Goal: Information Seeking & Learning: Learn about a topic

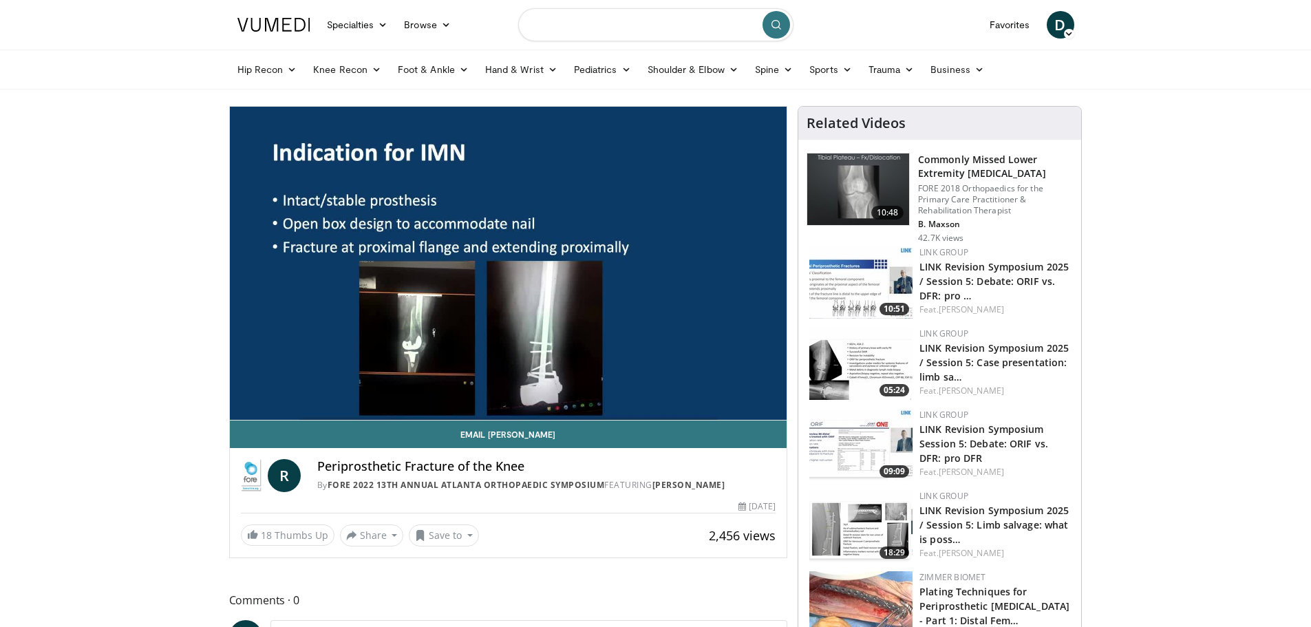
click at [567, 23] on input "Search topics, interventions" at bounding box center [655, 24] width 275 height 33
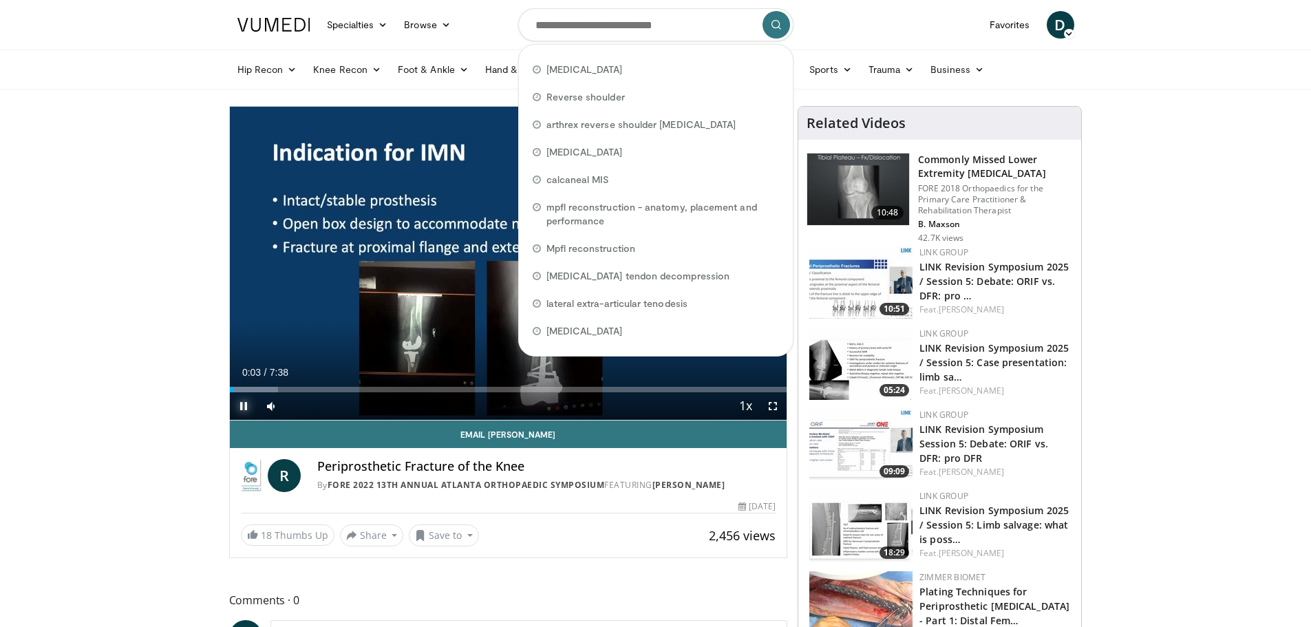
click at [244, 409] on span "Video Player" at bounding box center [244, 406] width 28 height 28
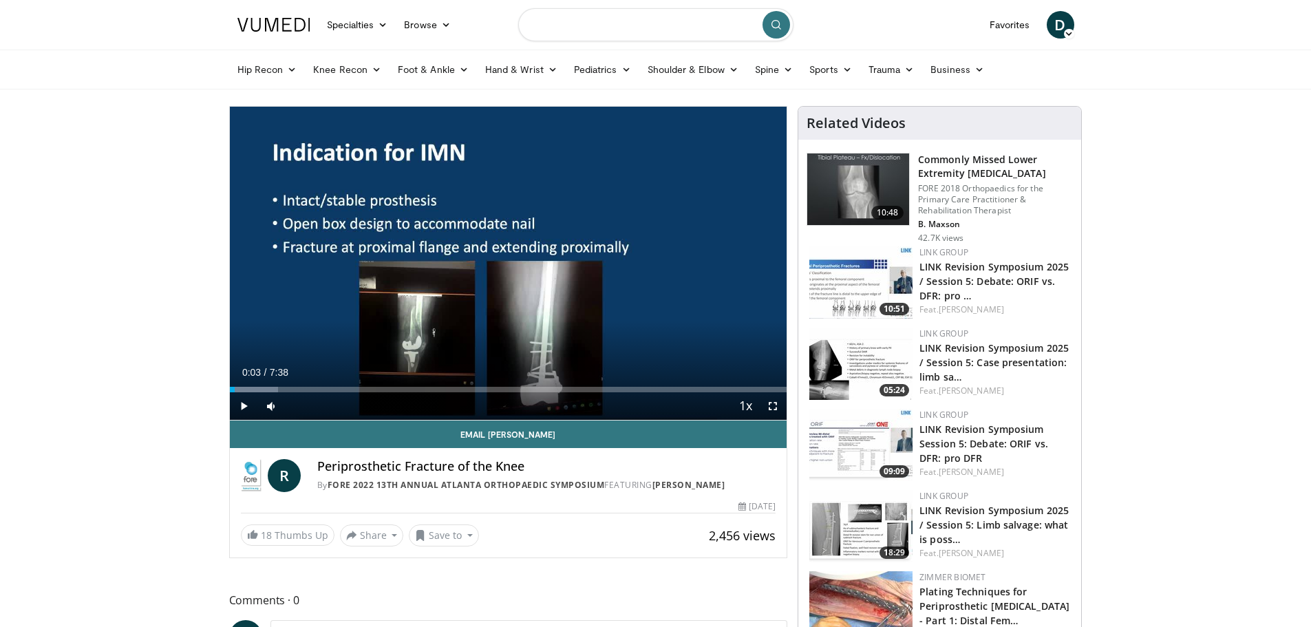
click at [560, 33] on input "Search topics, interventions" at bounding box center [655, 24] width 275 height 33
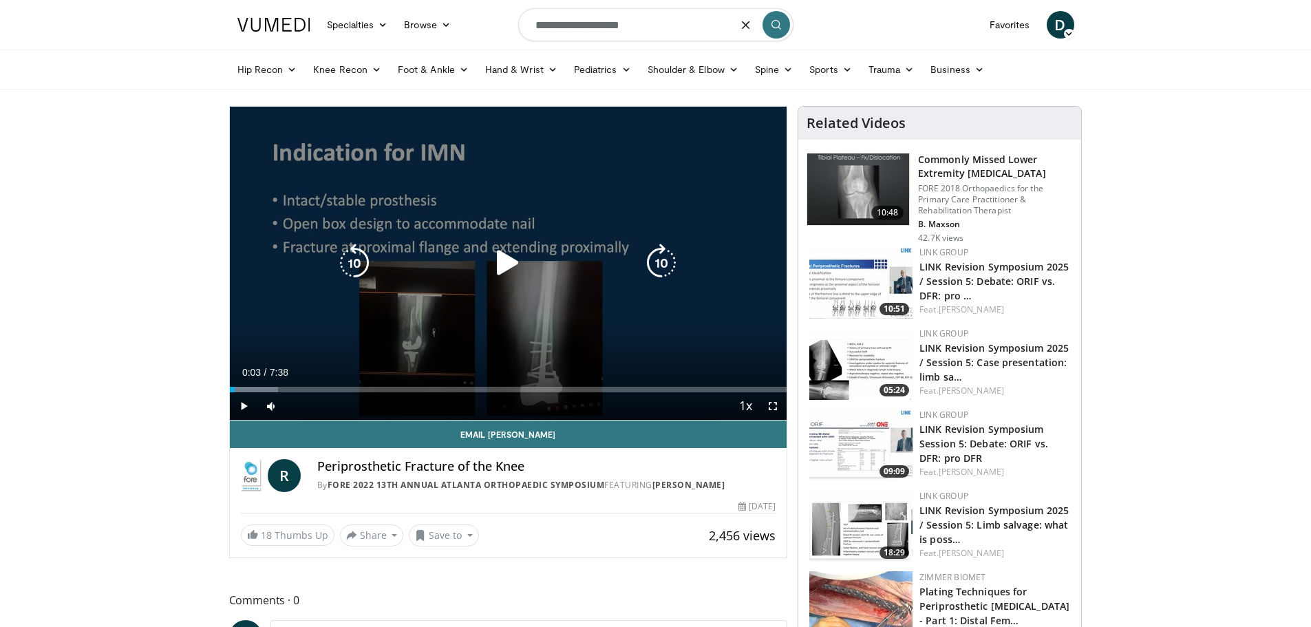
type input "**********"
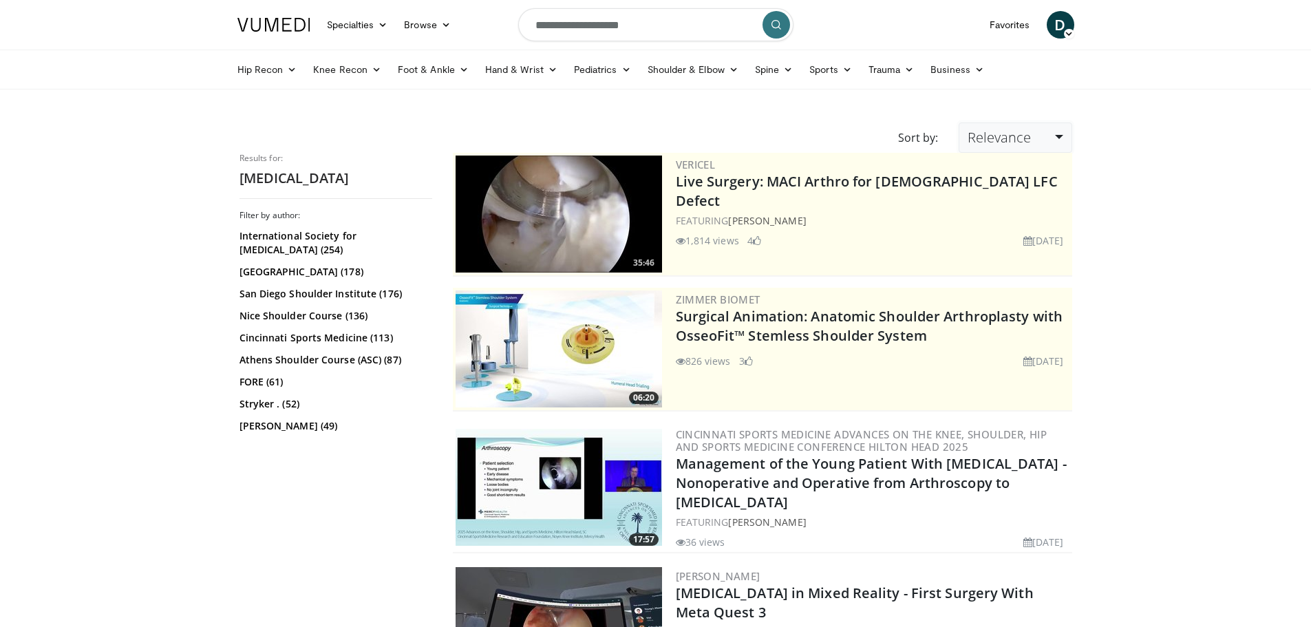
click at [987, 127] on link "Relevance" at bounding box center [1015, 138] width 113 height 30
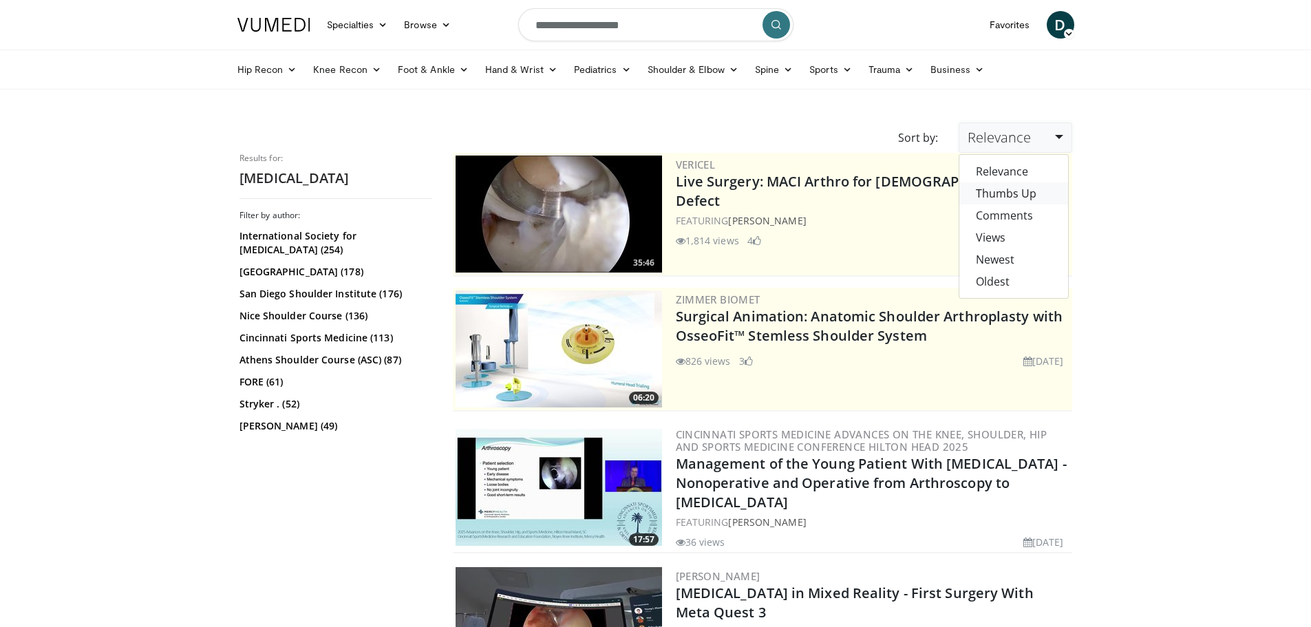
click at [984, 189] on link "Thumbs Up" at bounding box center [1014, 193] width 109 height 22
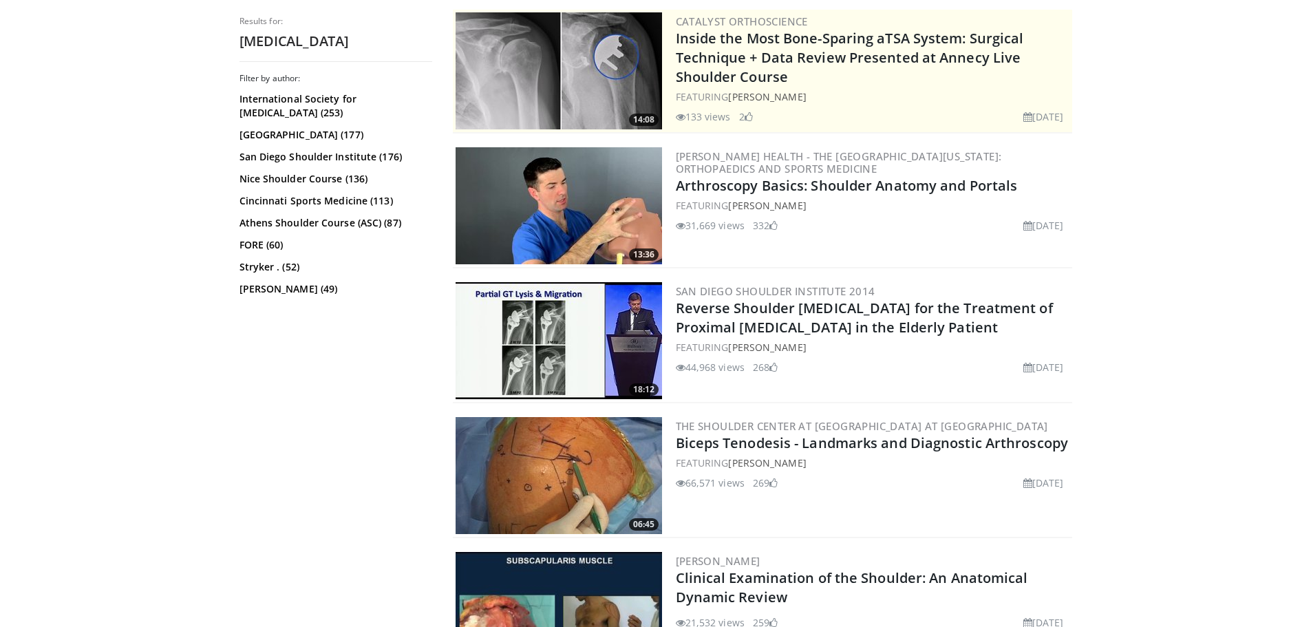
scroll to position [275, 0]
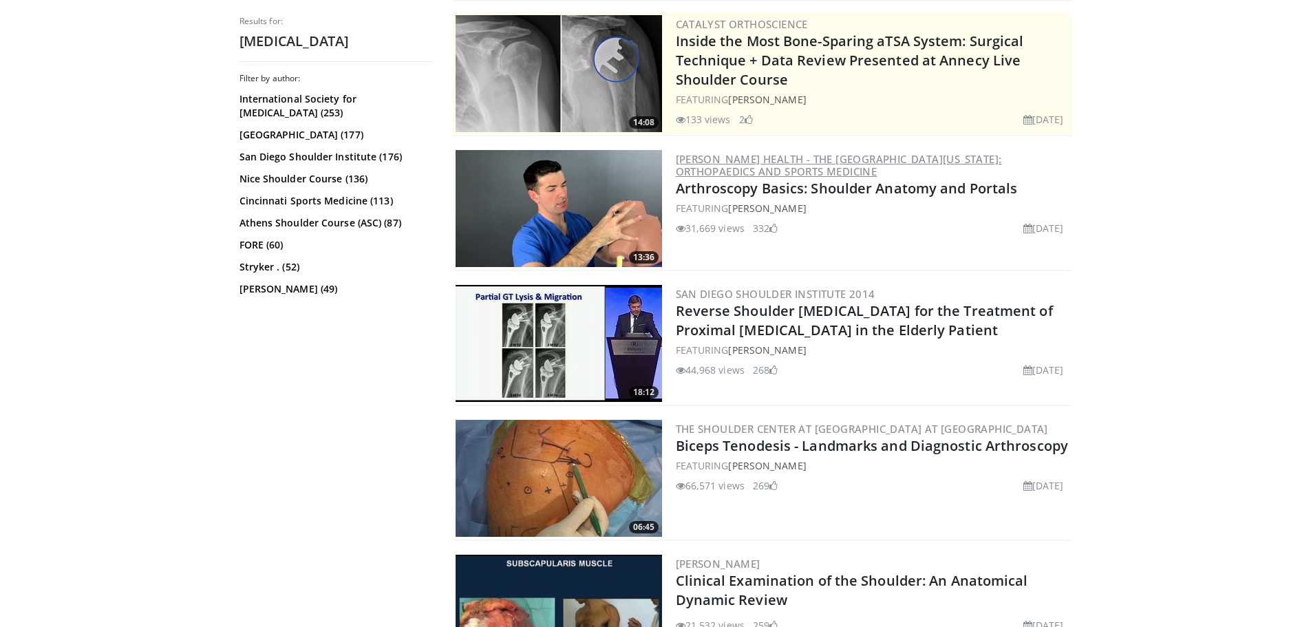
click at [781, 158] on link "[PERSON_NAME] Health - The [GEOGRAPHIC_DATA][US_STATE]: Orthopaedics and Sports…" at bounding box center [839, 165] width 326 height 26
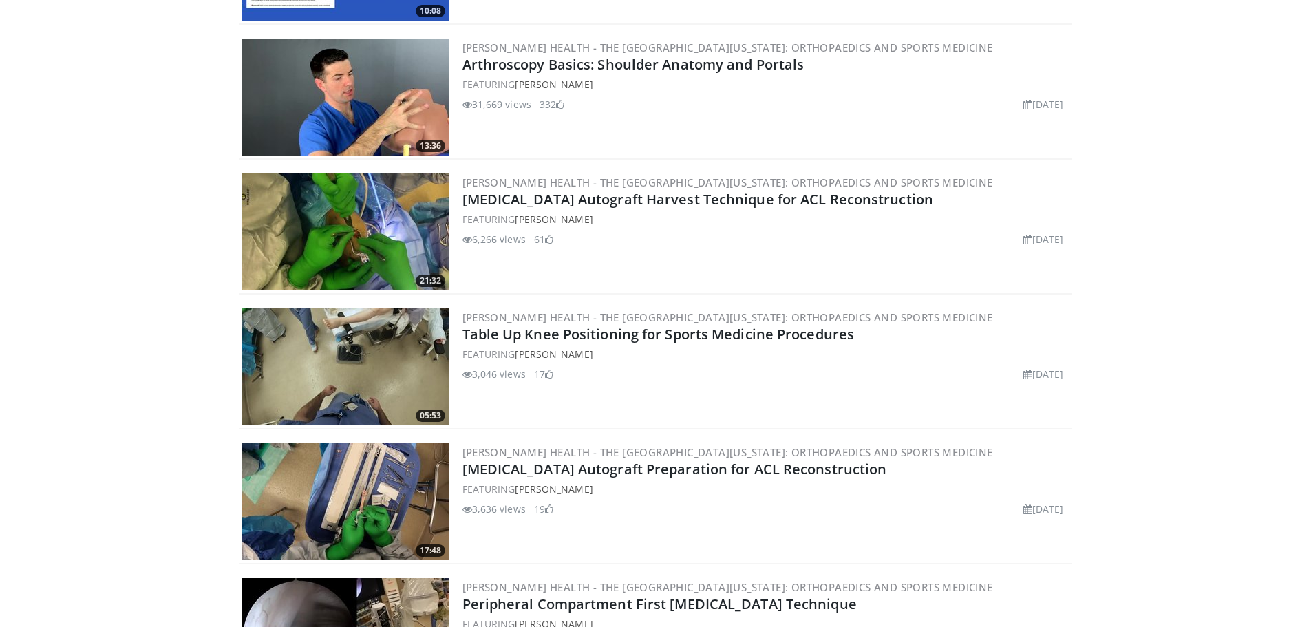
scroll to position [3992, 0]
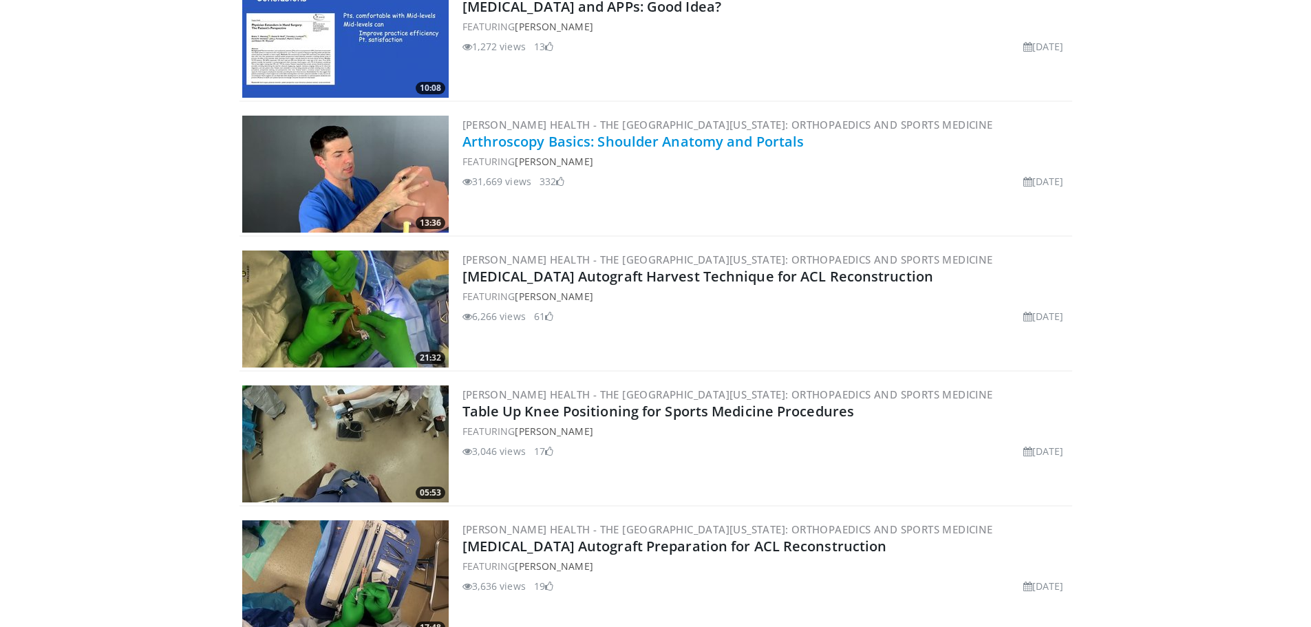
click at [614, 151] on link "Arthroscopy Basics: Shoulder Anatomy and Portals" at bounding box center [634, 141] width 342 height 19
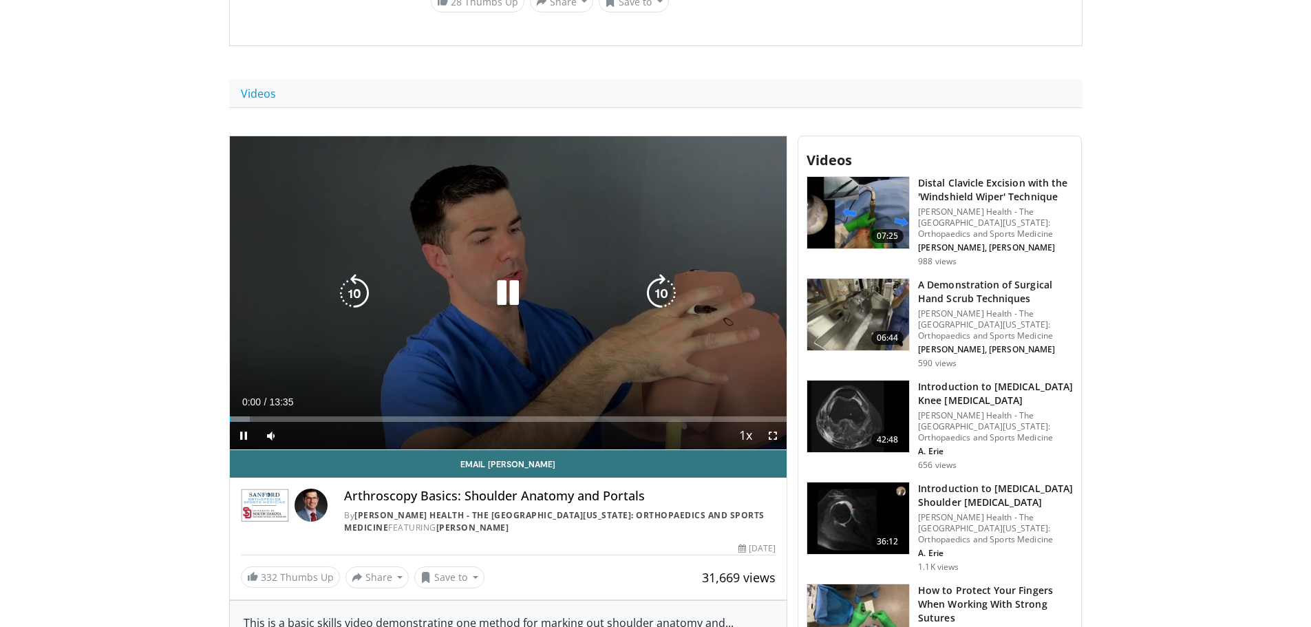
scroll to position [344, 0]
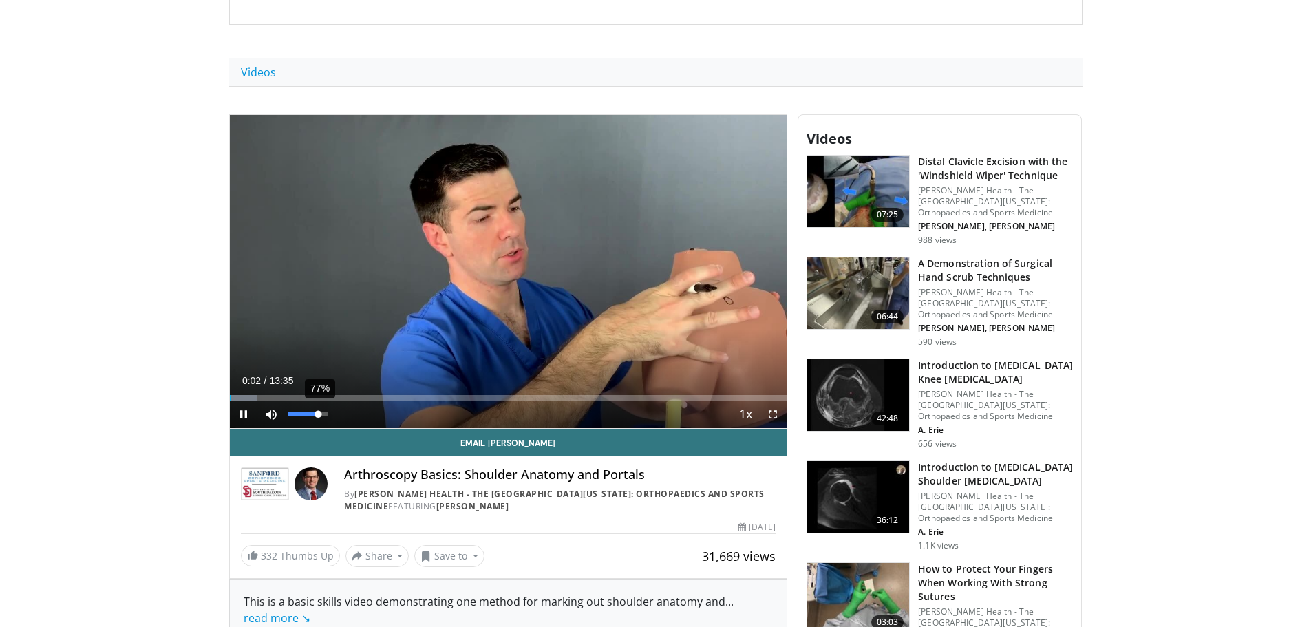
click at [319, 414] on div "77%" at bounding box center [307, 414] width 39 height 5
drag, startPoint x: 321, startPoint y: 410, endPoint x: 330, endPoint y: 412, distance: 8.5
click at [327, 412] on div "Volume Level" at bounding box center [307, 414] width 39 height 5
click at [235, 417] on span "Video Player" at bounding box center [244, 415] width 28 height 28
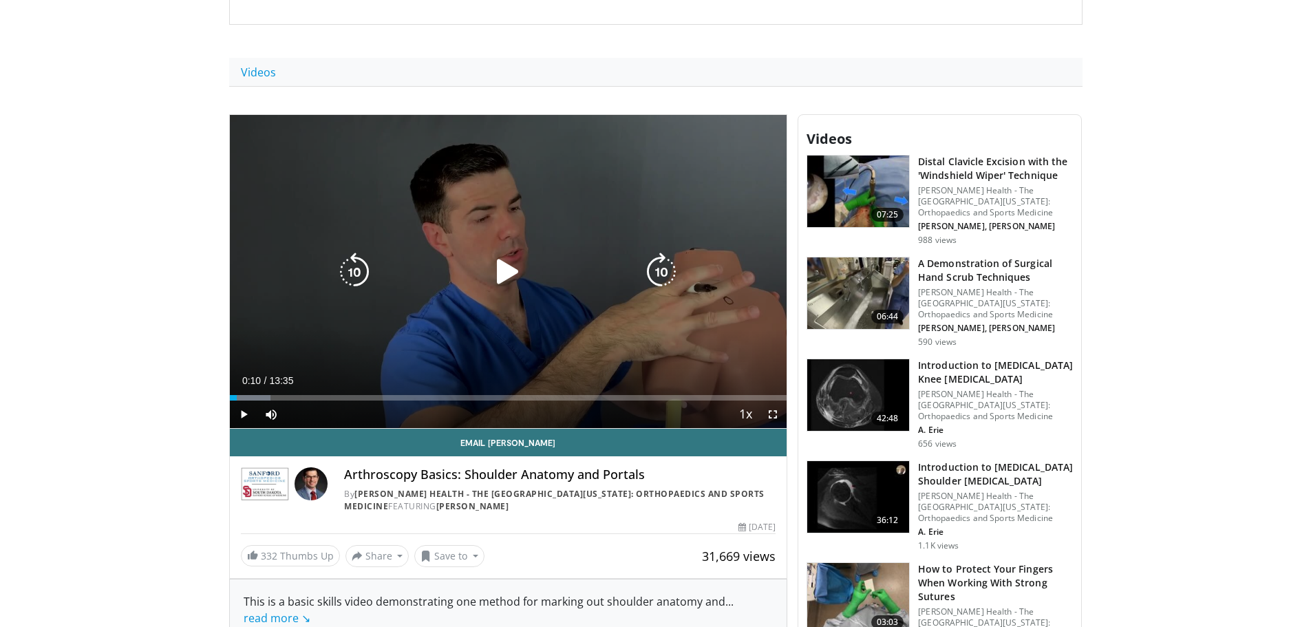
click at [506, 275] on icon "Video Player" at bounding box center [508, 272] width 39 height 39
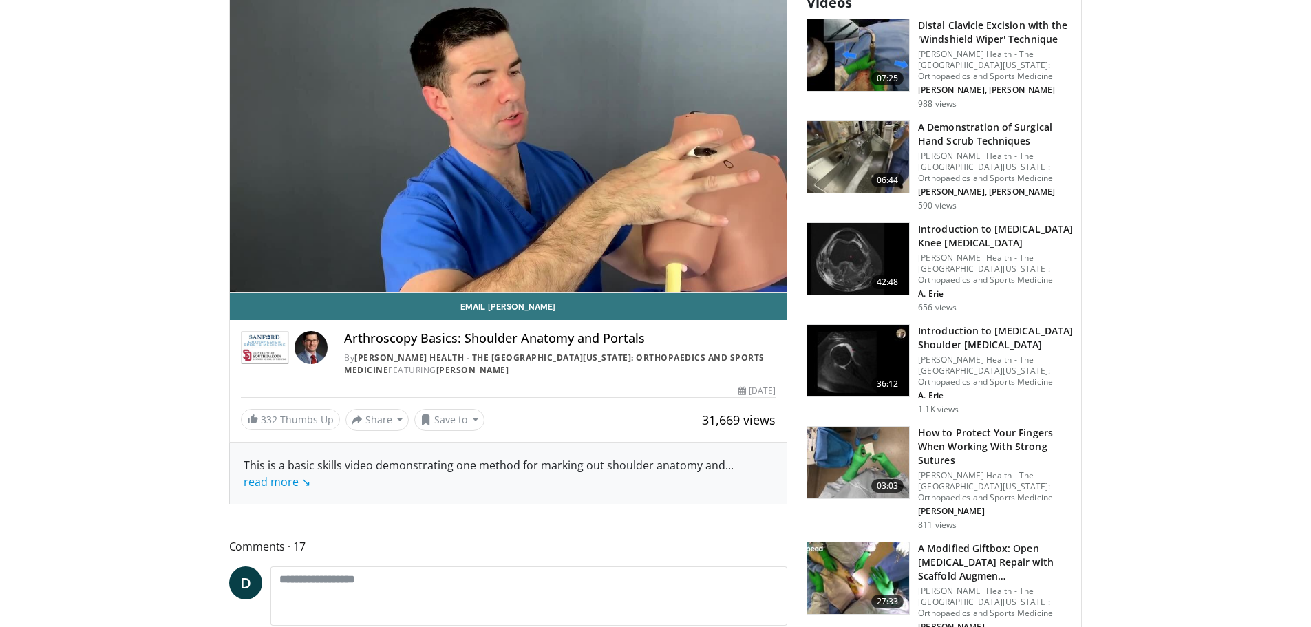
scroll to position [482, 0]
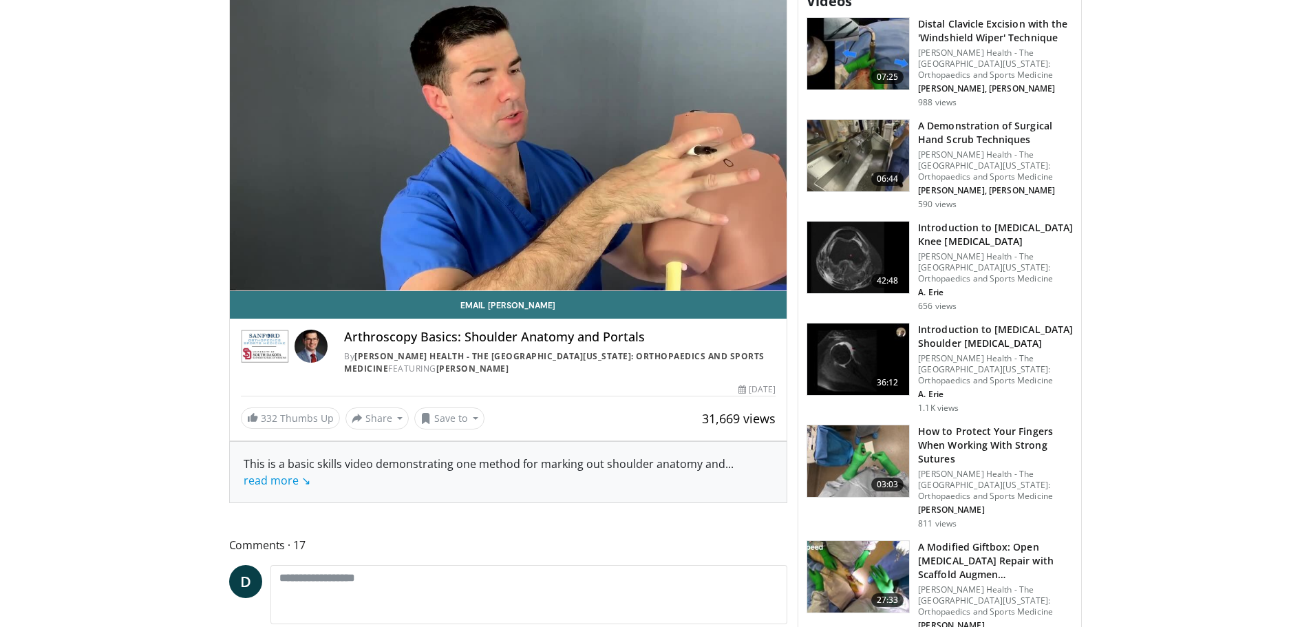
click at [295, 475] on link "read more ↘" at bounding box center [277, 480] width 67 height 15
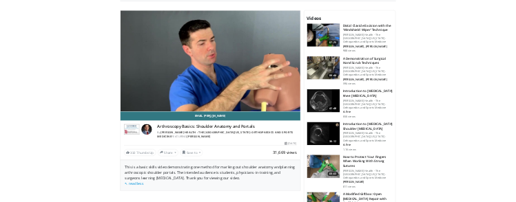
scroll to position [344, 0]
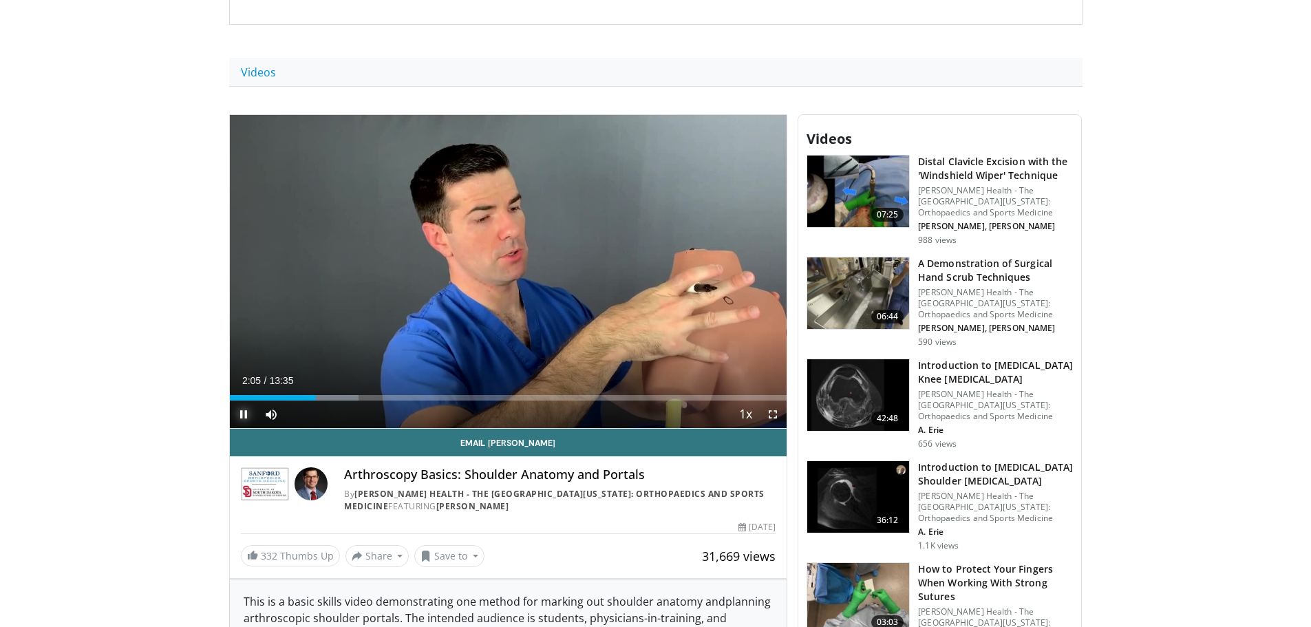
click at [244, 407] on span "Video Player" at bounding box center [244, 415] width 28 height 28
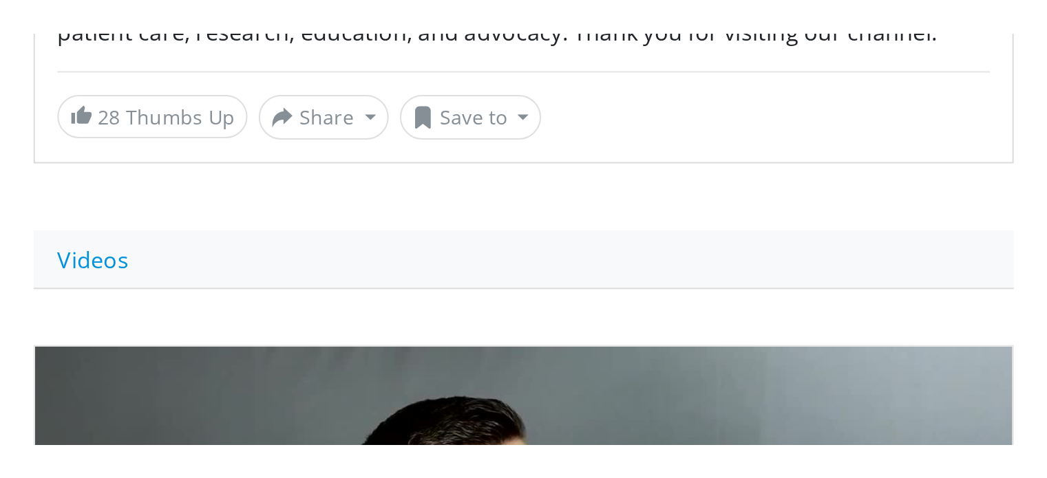
scroll to position [383, 0]
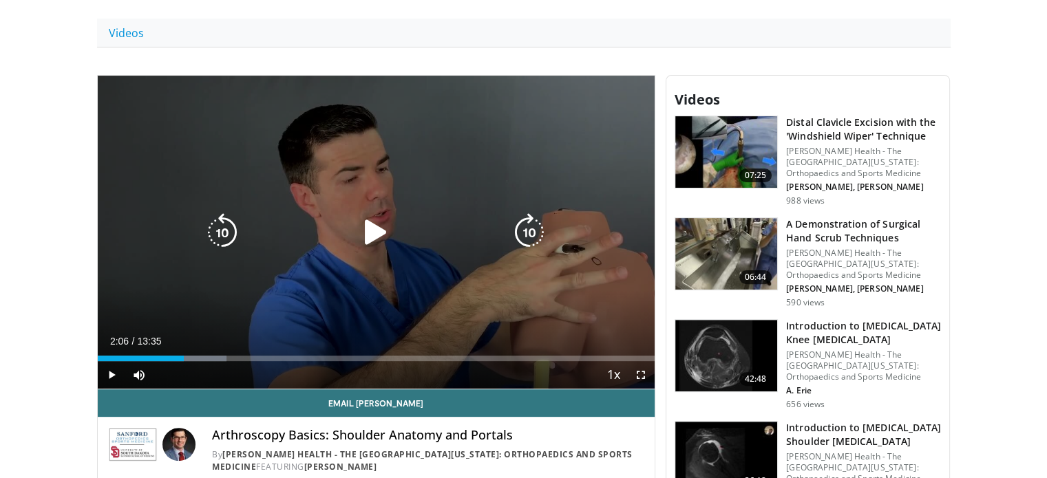
click at [375, 235] on icon "Video Player" at bounding box center [376, 232] width 39 height 39
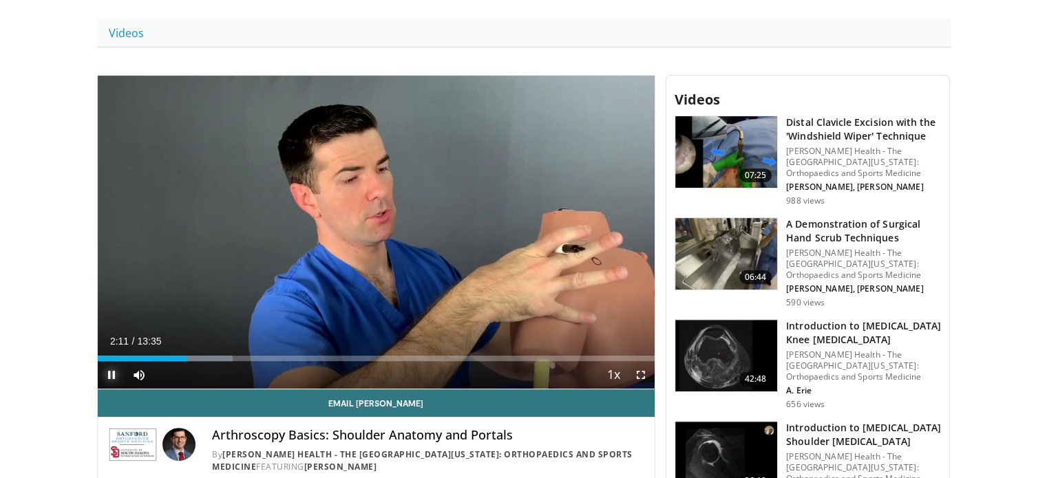
click at [109, 377] on span "Video Player" at bounding box center [112, 375] width 28 height 28
click at [109, 374] on span "Video Player" at bounding box center [112, 375] width 28 height 28
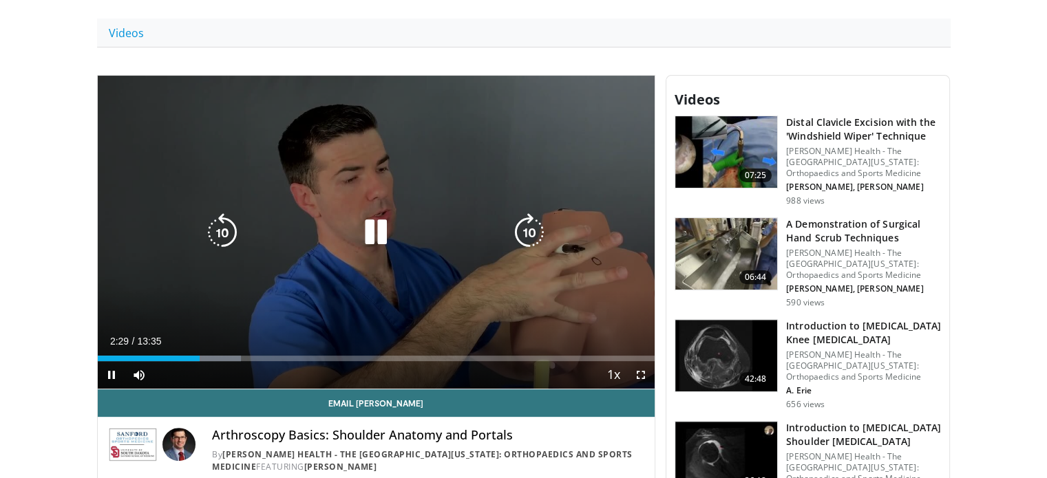
click at [378, 226] on icon "Video Player" at bounding box center [376, 232] width 39 height 39
click at [370, 236] on icon "Video Player" at bounding box center [376, 232] width 39 height 39
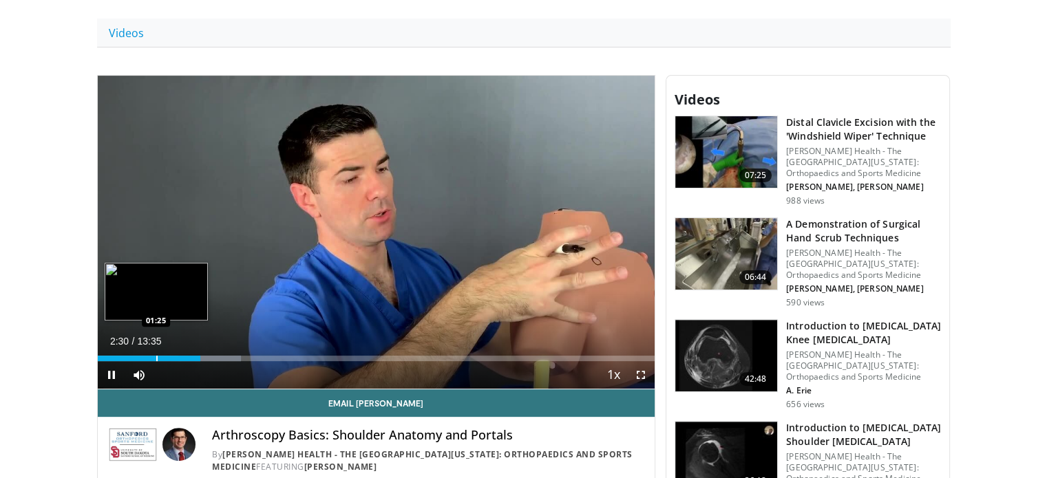
click at [156, 352] on div "Loaded : 25.79% 02:30 01:25" at bounding box center [377, 354] width 558 height 13
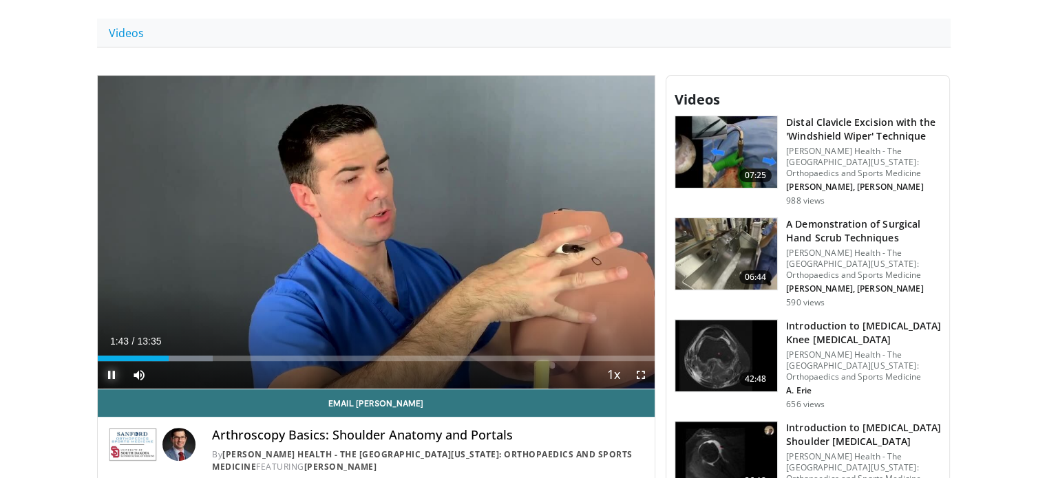
click at [106, 379] on span "Video Player" at bounding box center [112, 375] width 28 height 28
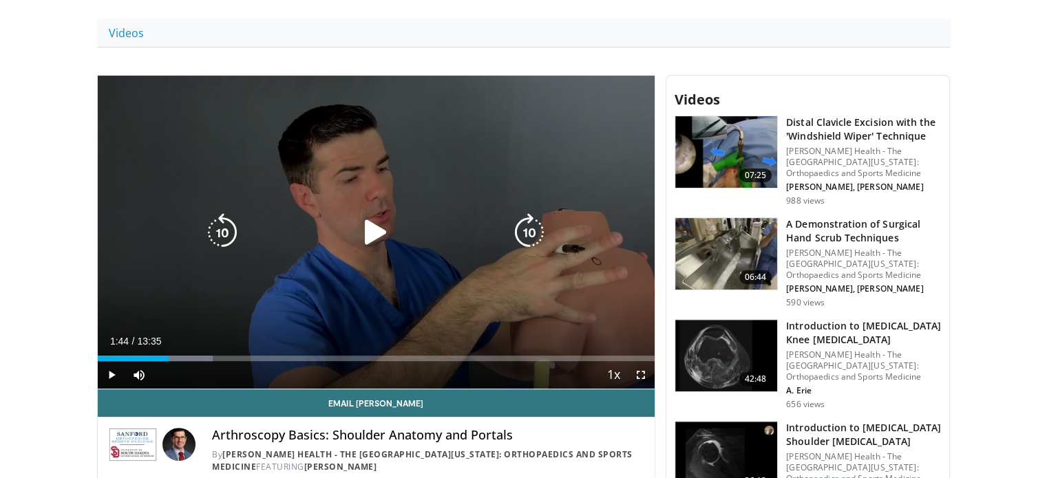
click at [470, 231] on div "Video Player" at bounding box center [376, 233] width 335 height 28
click at [378, 228] on icon "Video Player" at bounding box center [376, 232] width 39 height 39
click at [365, 228] on icon "Video Player" at bounding box center [376, 232] width 39 height 39
click at [350, 209] on div "10 seconds Tap to unmute" at bounding box center [377, 232] width 558 height 313
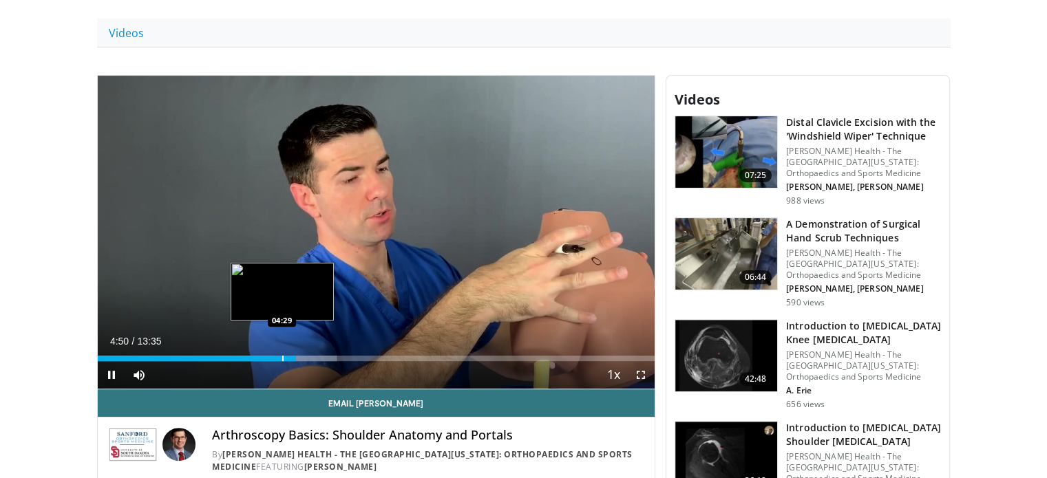
click at [282, 356] on div "Progress Bar" at bounding box center [282, 359] width 1 height 6
click at [270, 356] on div "Progress Bar" at bounding box center [270, 359] width 1 height 6
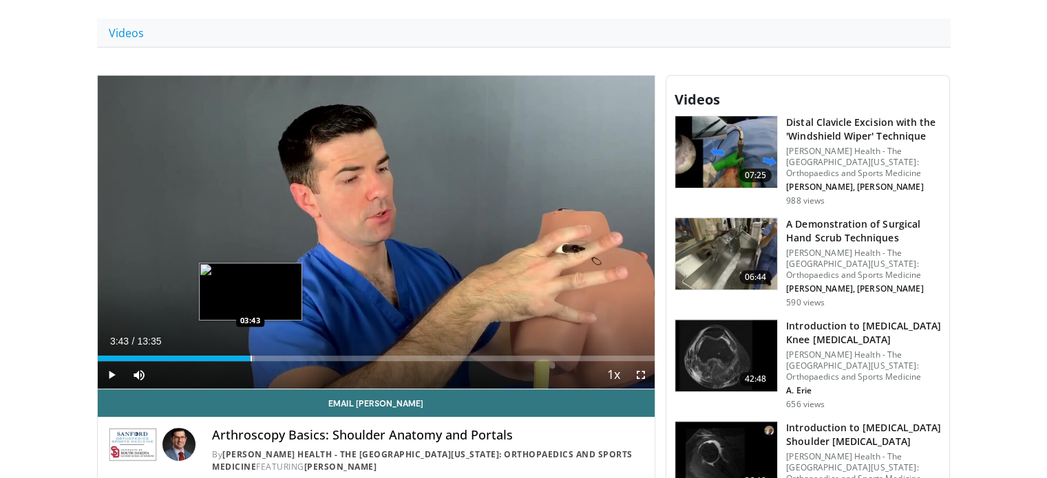
click at [251, 356] on div "Progress Bar" at bounding box center [251, 359] width 1 height 6
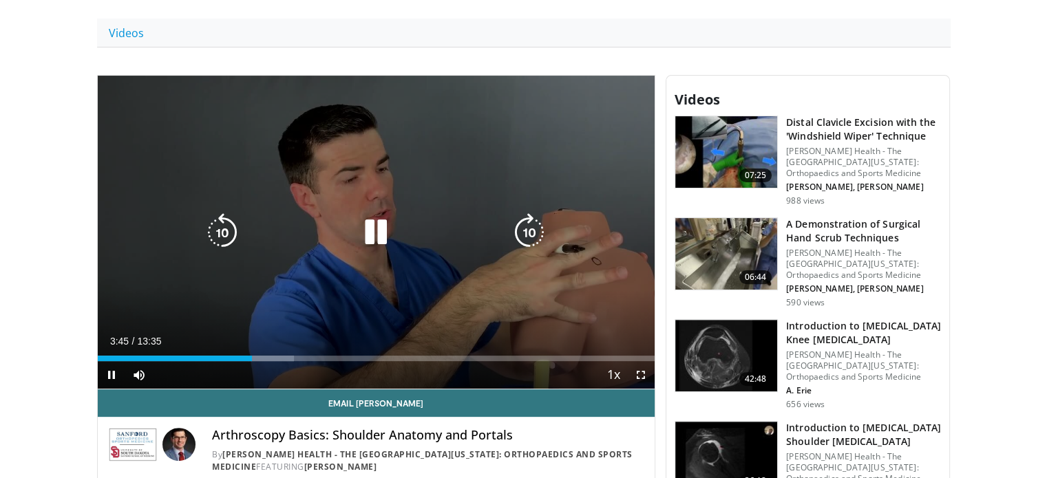
click at [275, 255] on div "10 seconds Tap to unmute" at bounding box center [377, 232] width 558 height 313
click at [346, 214] on div "10 seconds Tap to unmute" at bounding box center [377, 232] width 558 height 313
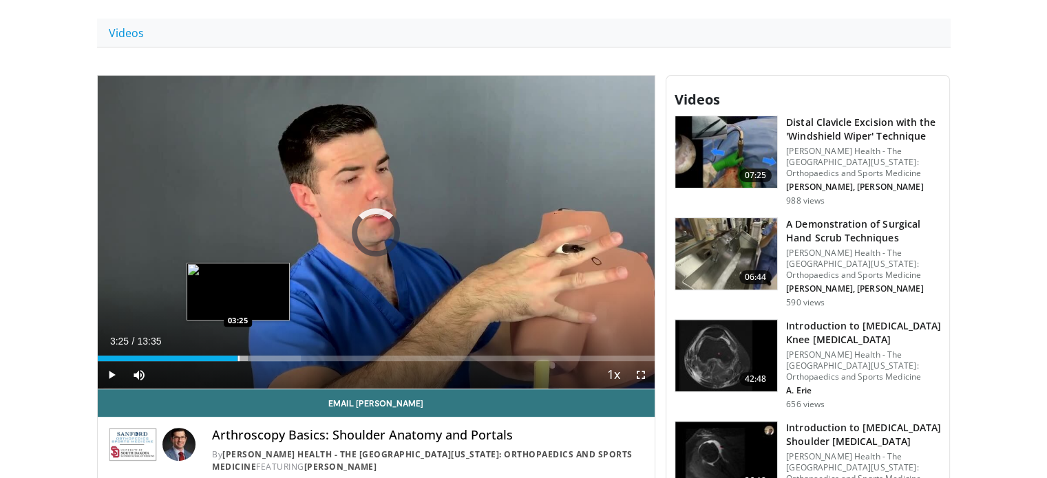
click at [237, 353] on div "Loaded : 36.50% 03:25 03:25" at bounding box center [377, 354] width 558 height 13
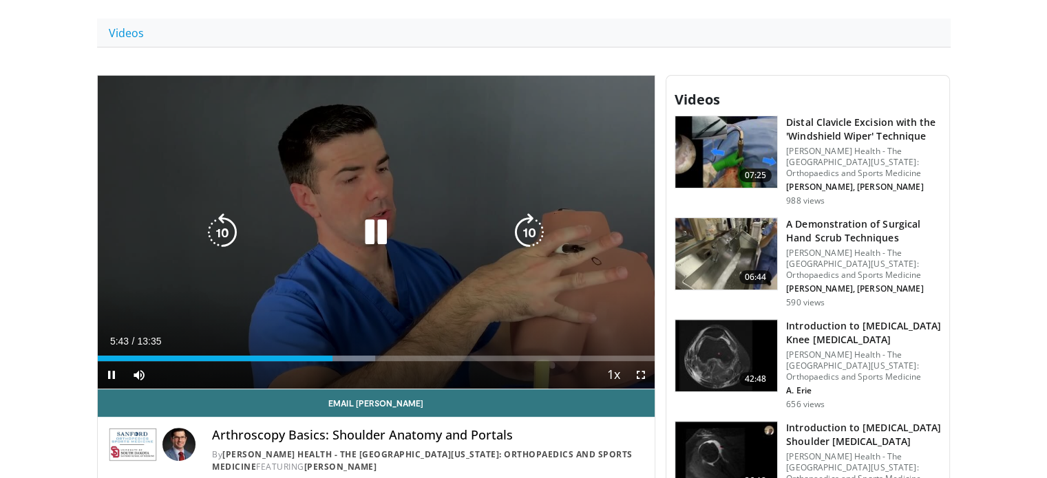
click at [379, 222] on icon "Video Player" at bounding box center [376, 232] width 39 height 39
click at [352, 224] on div "Video Player" at bounding box center [376, 233] width 335 height 28
click at [370, 231] on icon "Video Player" at bounding box center [376, 232] width 39 height 39
click at [375, 235] on icon "Video Player" at bounding box center [376, 232] width 39 height 39
click at [379, 229] on icon "Video Player" at bounding box center [376, 232] width 39 height 39
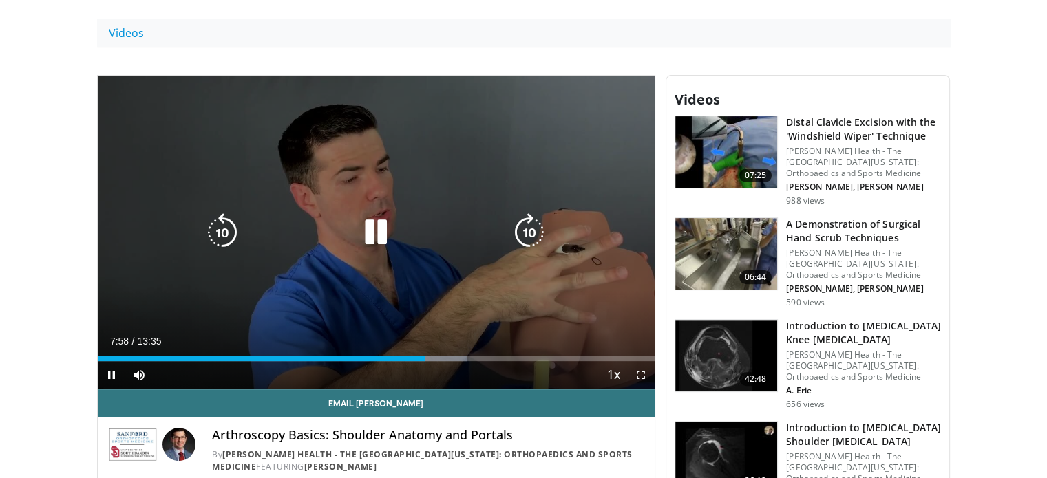
click at [359, 216] on icon "Video Player" at bounding box center [376, 232] width 39 height 39
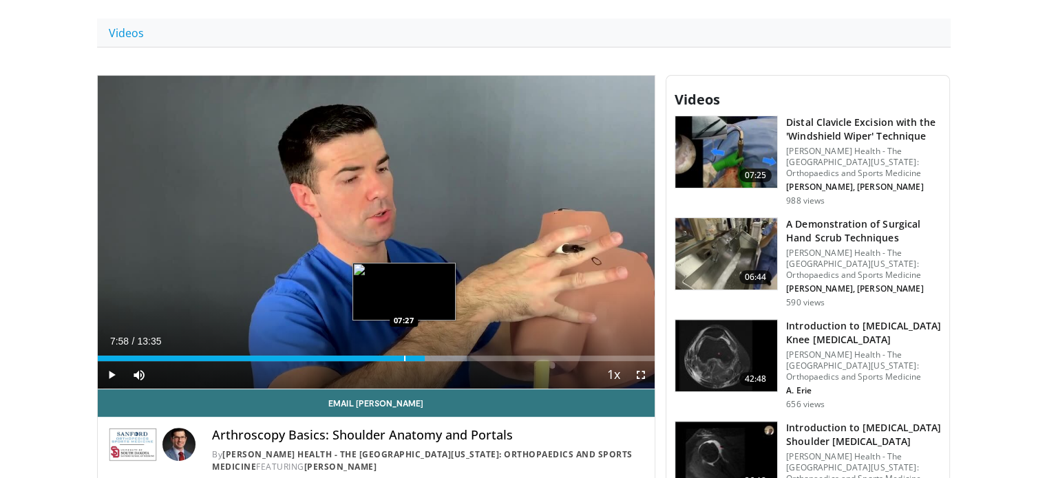
click at [403, 352] on div "Loaded : 66.31% 07:58 07:27" at bounding box center [377, 354] width 558 height 13
click at [390, 356] on div "Progress Bar" at bounding box center [390, 359] width 1 height 6
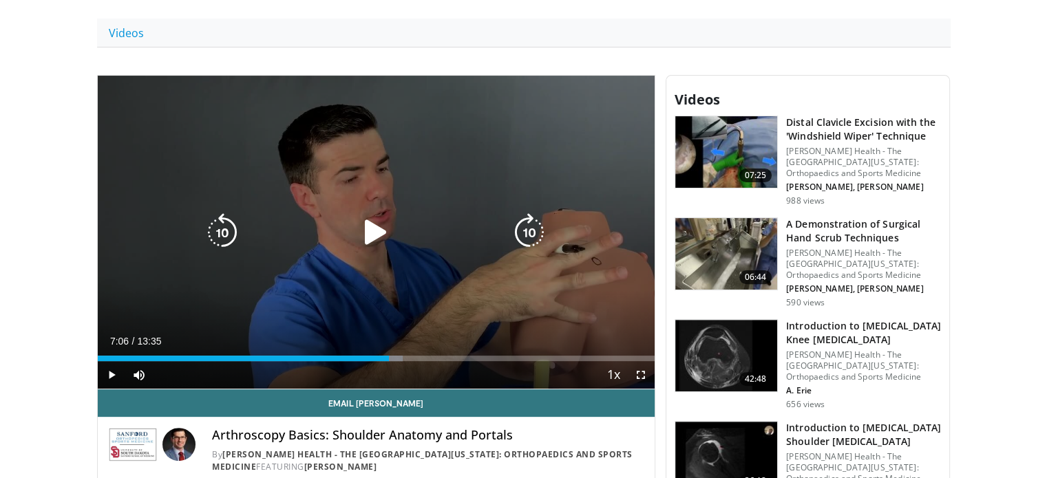
click at [336, 231] on div "Video Player" at bounding box center [376, 233] width 335 height 28
click at [366, 228] on icon "Video Player" at bounding box center [376, 232] width 39 height 39
click at [379, 231] on icon "Video Player" at bounding box center [376, 232] width 39 height 39
